Goal: Find contact information: Find contact information

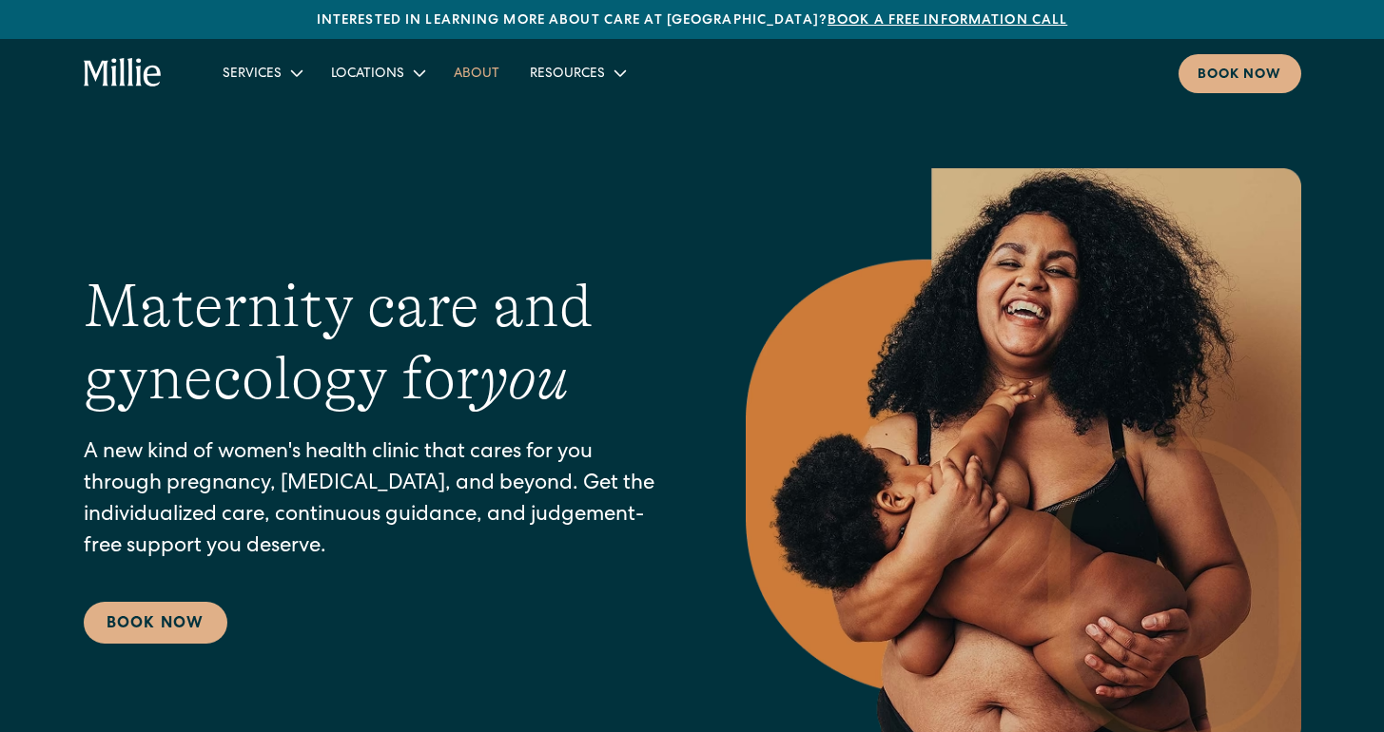
click at [479, 77] on link "About" at bounding box center [477, 72] width 76 height 31
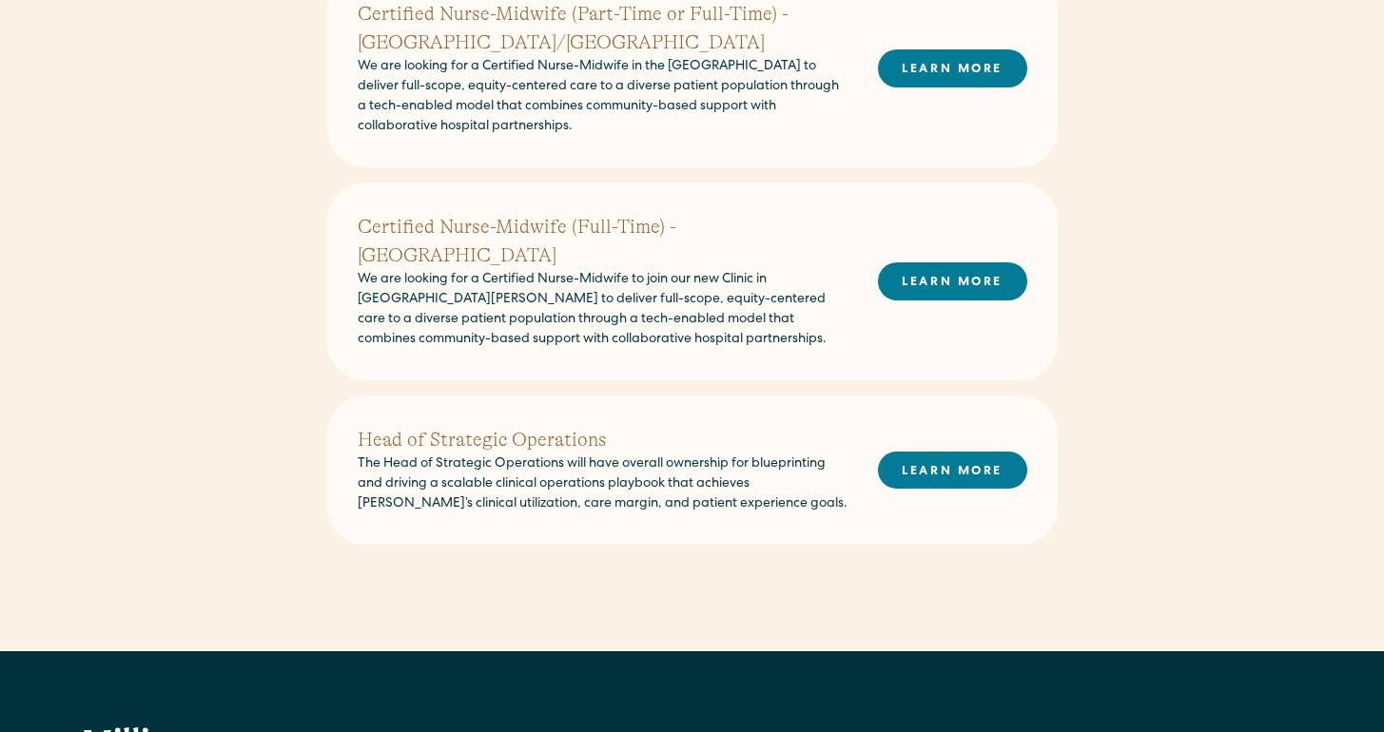
scroll to position [1090, 0]
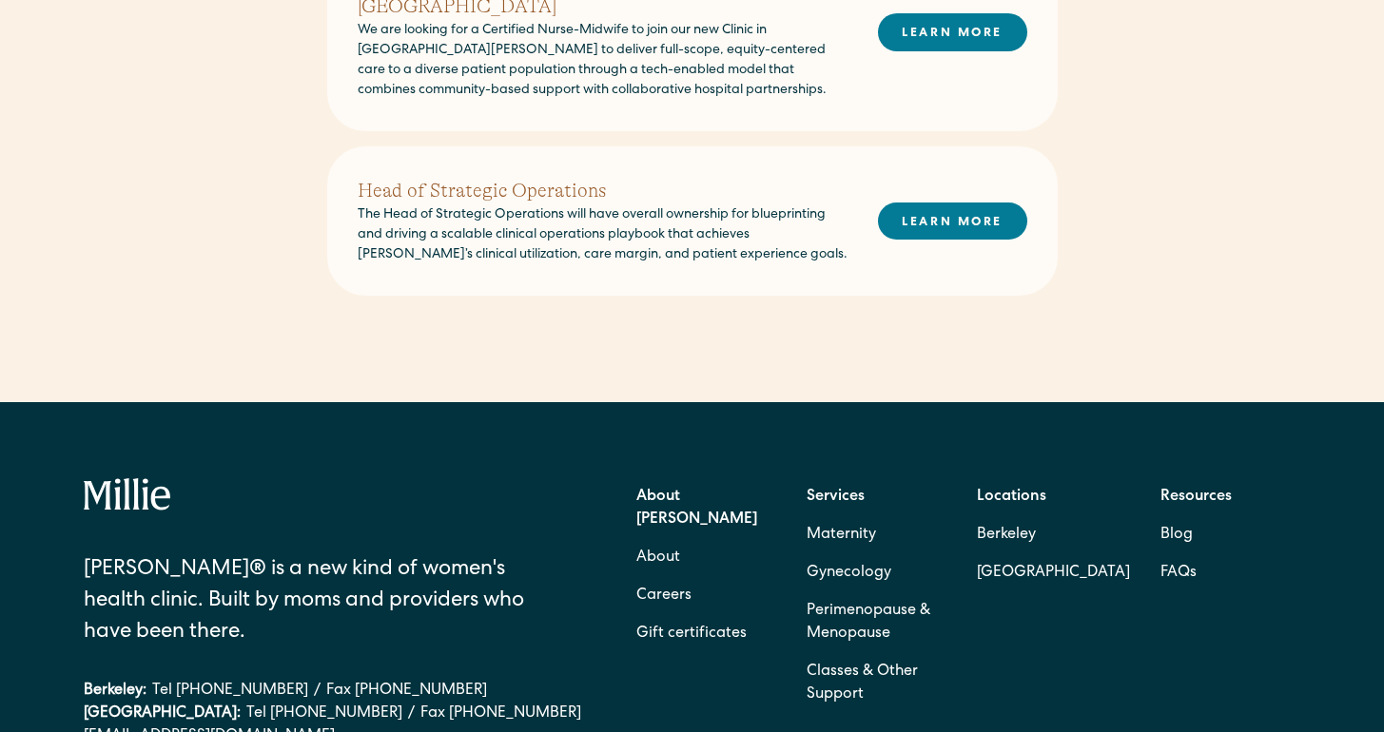
click at [481, 177] on h2 "Head of Strategic Operations" at bounding box center [603, 191] width 490 height 29
click at [975, 203] on link "LEARN MORE" at bounding box center [952, 221] width 149 height 37
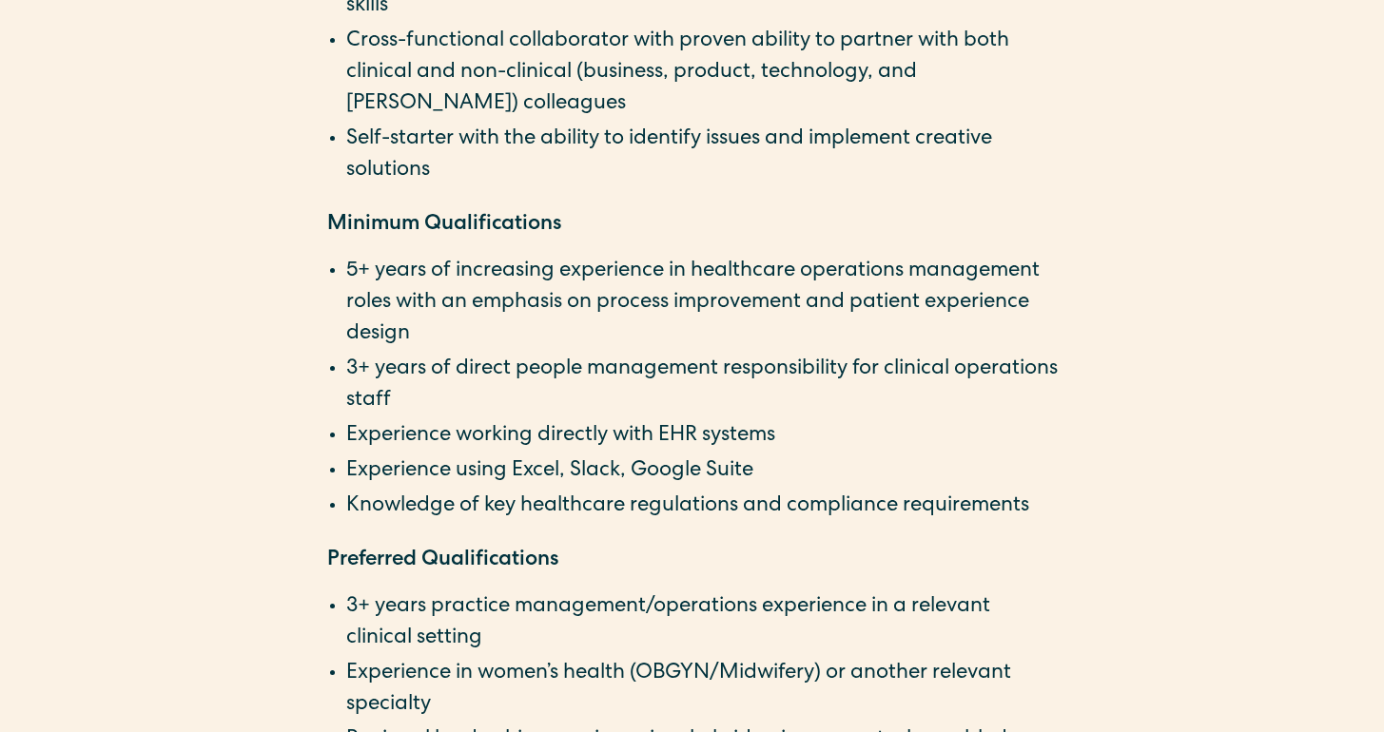
scroll to position [3259, 0]
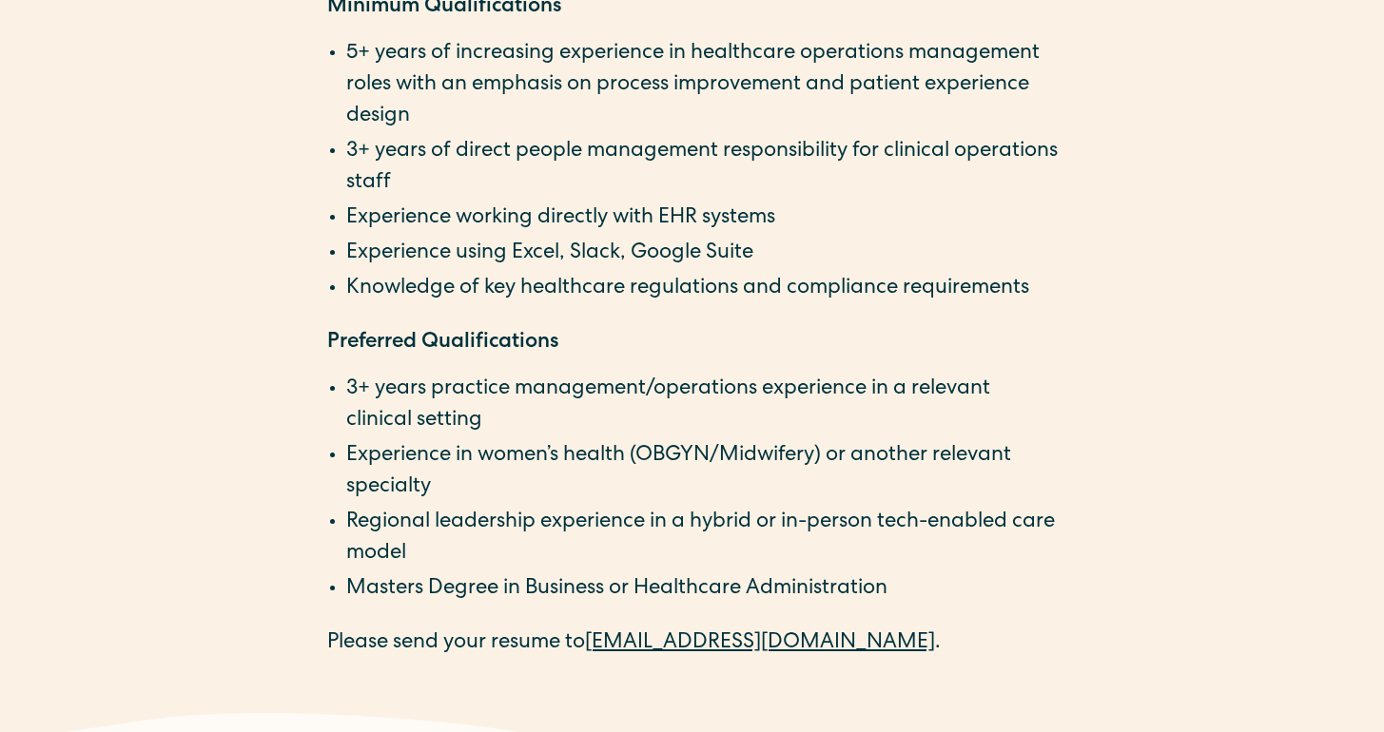
drag, startPoint x: 593, startPoint y: 647, endPoint x: 824, endPoint y: 650, distance: 231.2
click at [824, 650] on p "Please send your resume to [EMAIL_ADDRESS][DOMAIN_NAME] ." at bounding box center [692, 644] width 731 height 31
copy p "[EMAIL_ADDRESS][DOMAIN_NAME]"
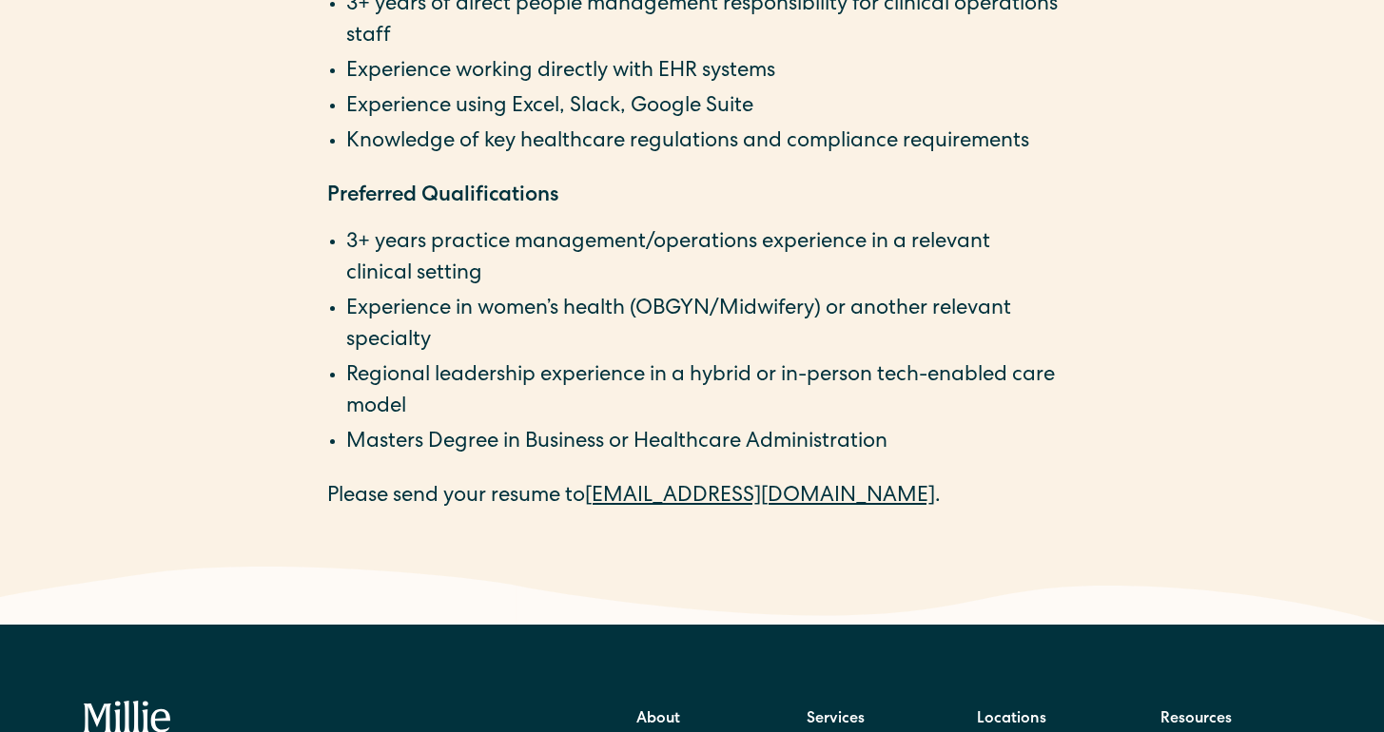
scroll to position [3555, 0]
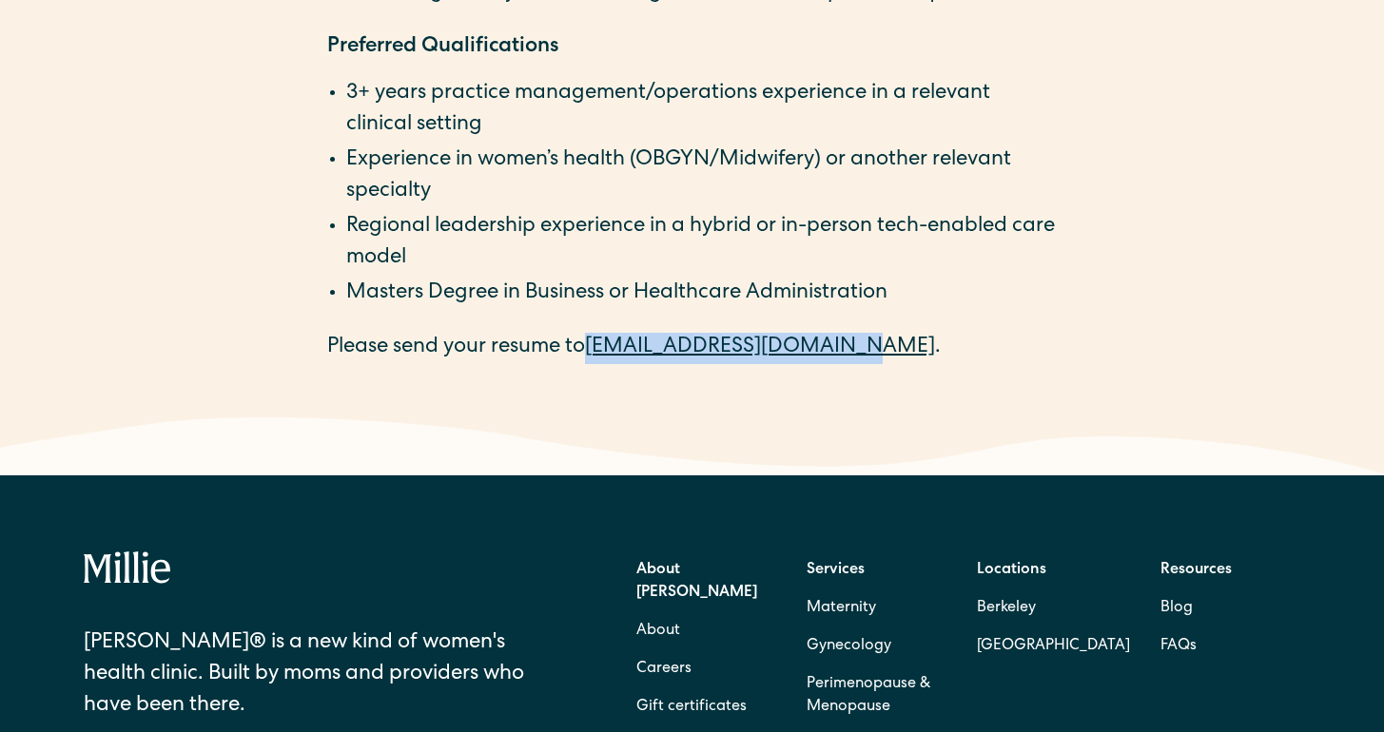
drag, startPoint x: 590, startPoint y: 352, endPoint x: 829, endPoint y: 353, distance: 238.8
click at [829, 353] on p "Please send your resume to [EMAIL_ADDRESS][DOMAIN_NAME] ." at bounding box center [692, 348] width 731 height 31
copy p "[EMAIL_ADDRESS][DOMAIN_NAME]"
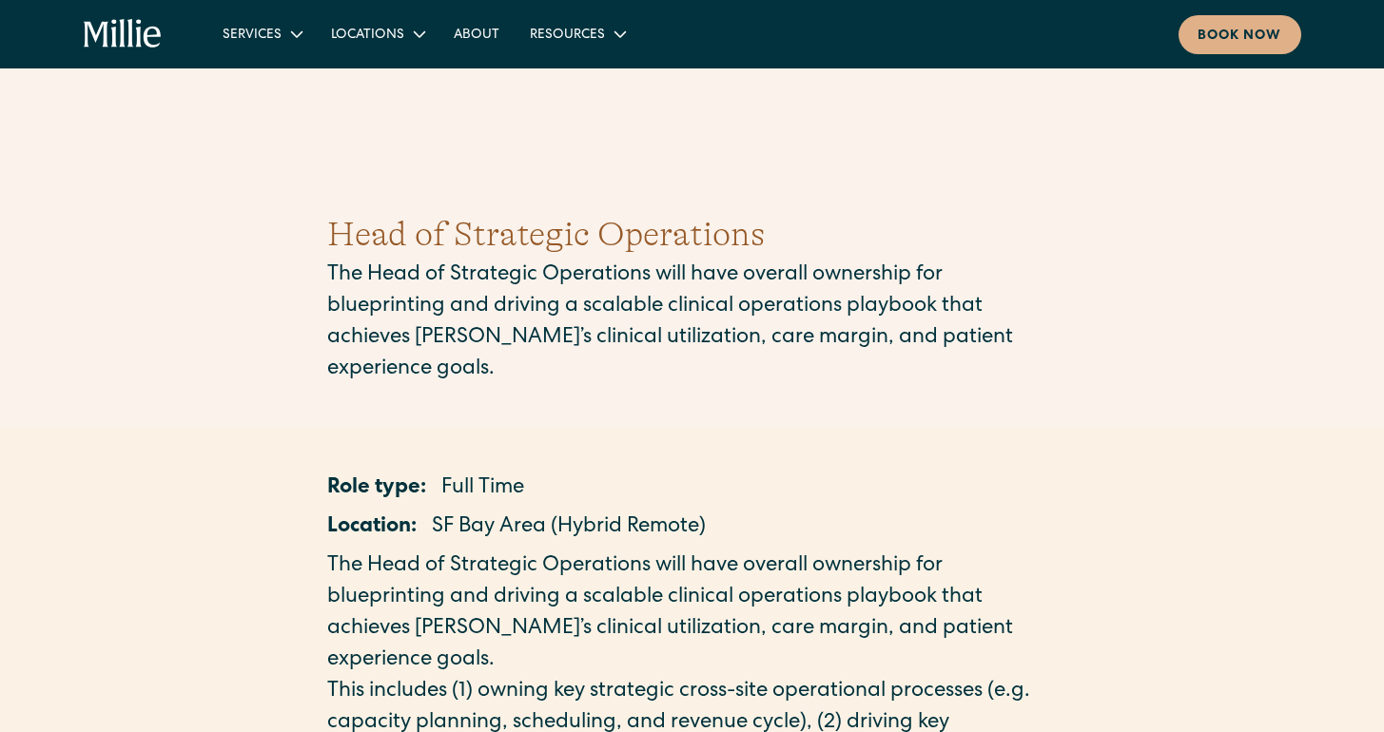
scroll to position [0, 0]
